Goal: Information Seeking & Learning: Learn about a topic

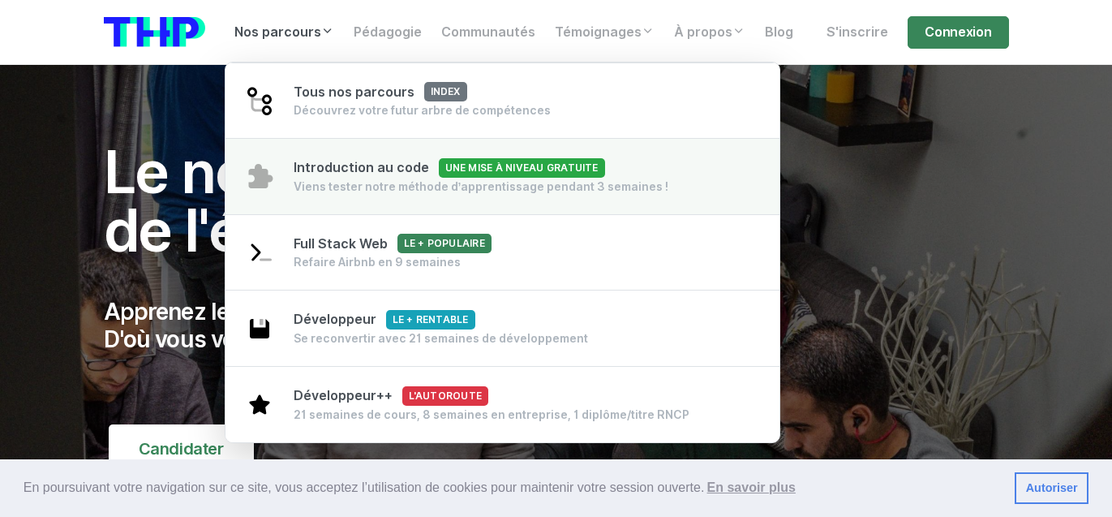
click at [342, 178] on div "Viens tester notre méthode d’apprentissage pendant 3 semaines !" at bounding box center [482, 186] width 376 height 16
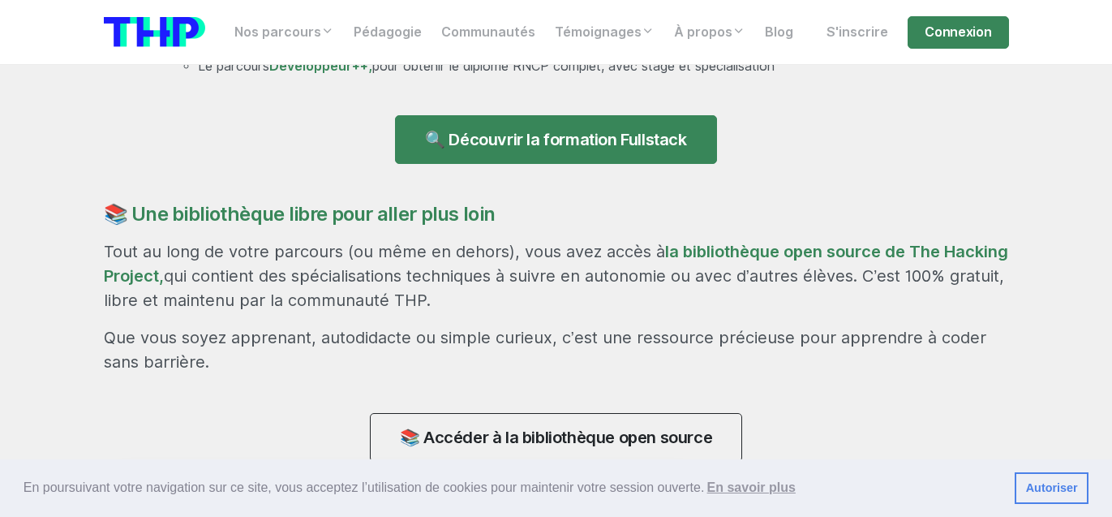
scroll to position [1213, 0]
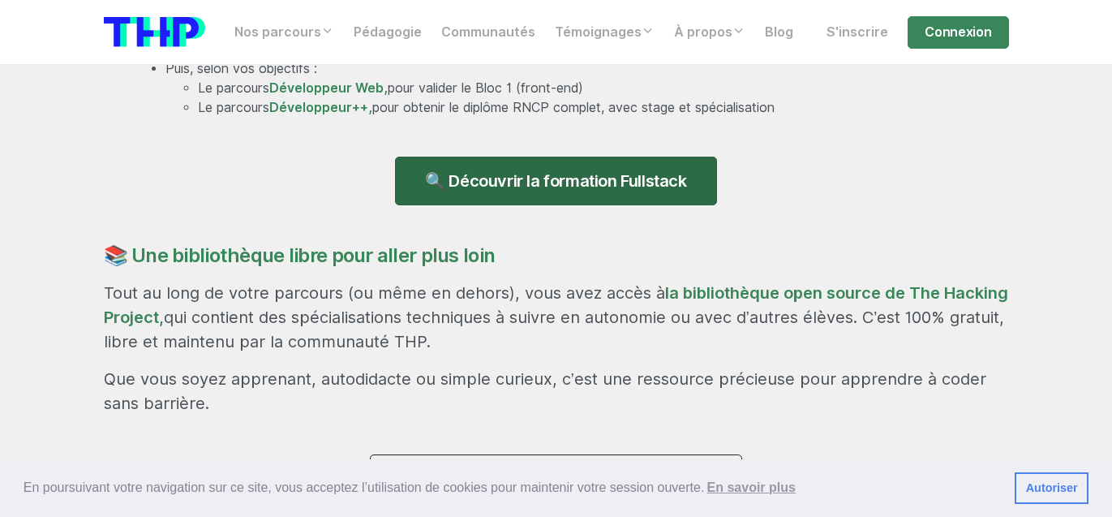
click at [496, 174] on link "🔍 Découvrir la formation Fullstack" at bounding box center [555, 181] width 321 height 49
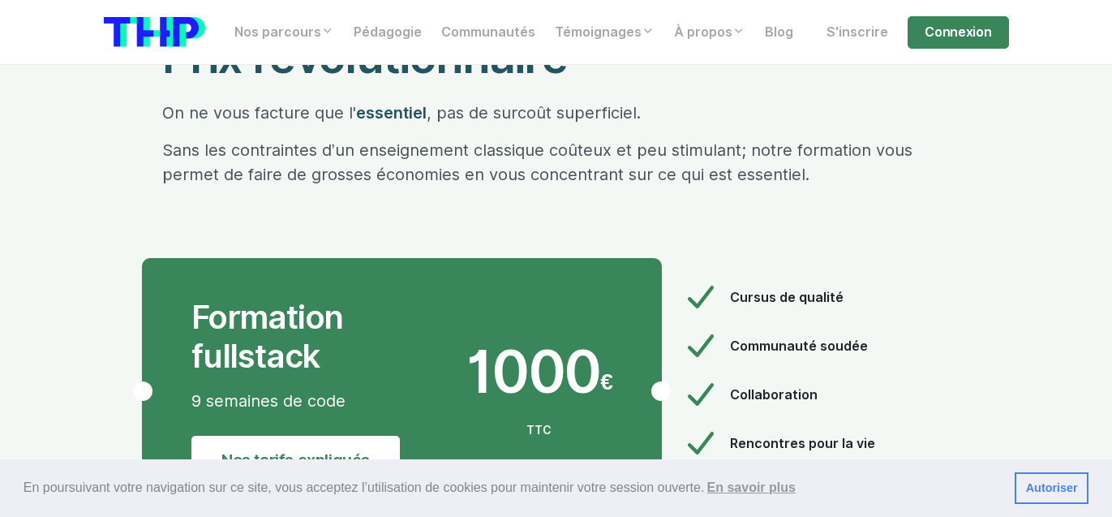
scroll to position [8505, 0]
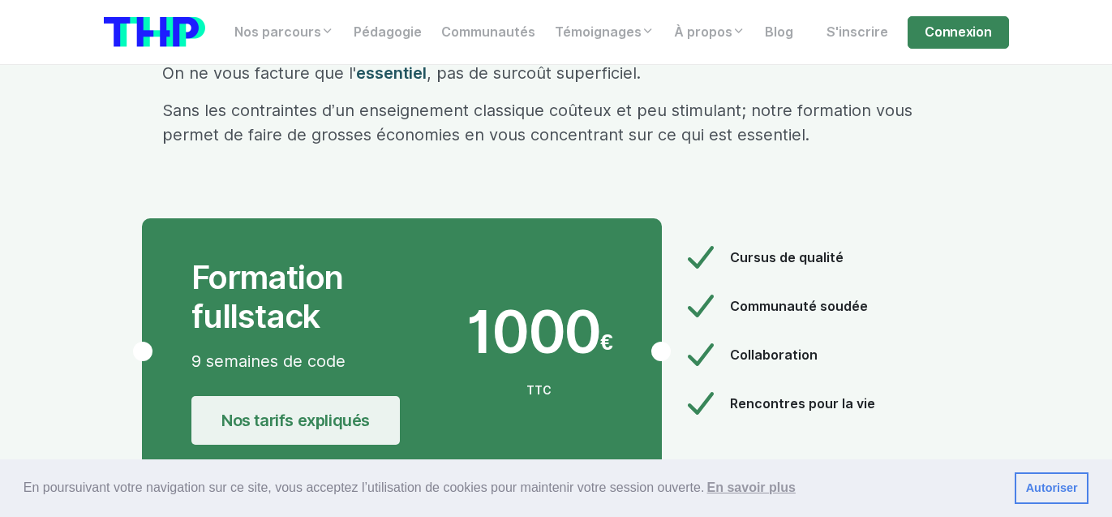
click at [316, 396] on link "Nos tarifs expliqués" at bounding box center [295, 420] width 208 height 49
